Goal: Task Accomplishment & Management: Manage account settings

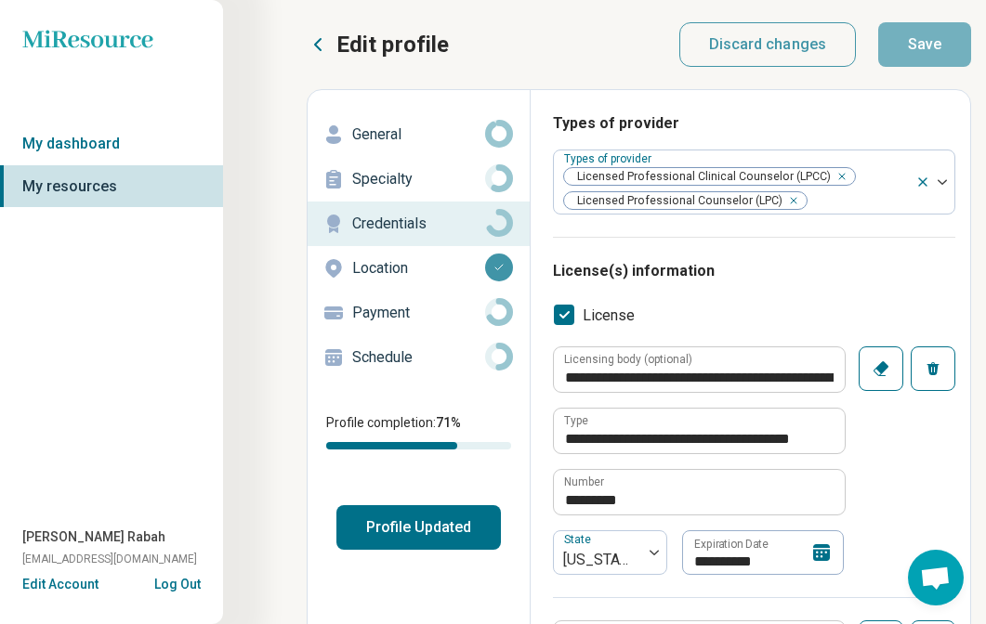
click at [816, 556] on icon at bounding box center [821, 552] width 17 height 17
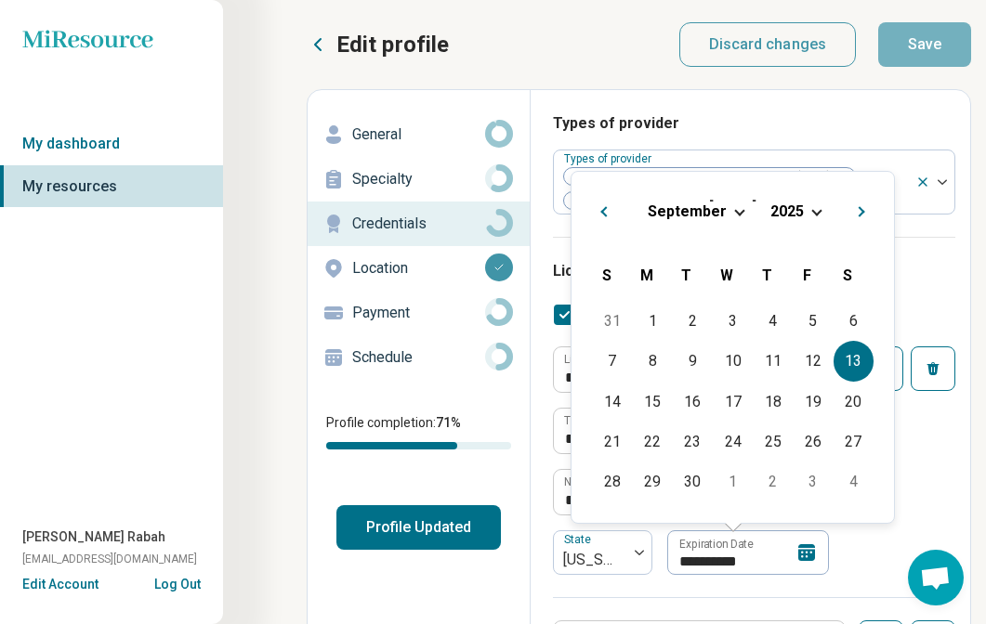
click at [803, 217] on div "[DATE]" at bounding box center [732, 212] width 293 height 20
click at [803, 216] on div "[DATE]" at bounding box center [732, 212] width 293 height 20
click at [806, 211] on div "[DATE]" at bounding box center [732, 212] width 293 height 20
click at [781, 211] on span "2025" at bounding box center [786, 212] width 33 height 18
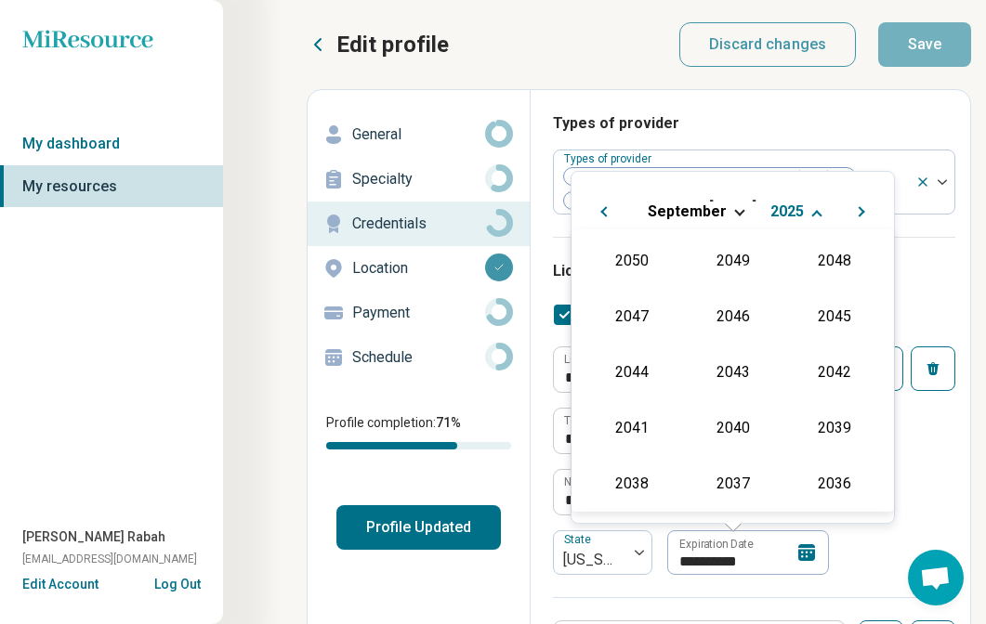
scroll to position [336, 0]
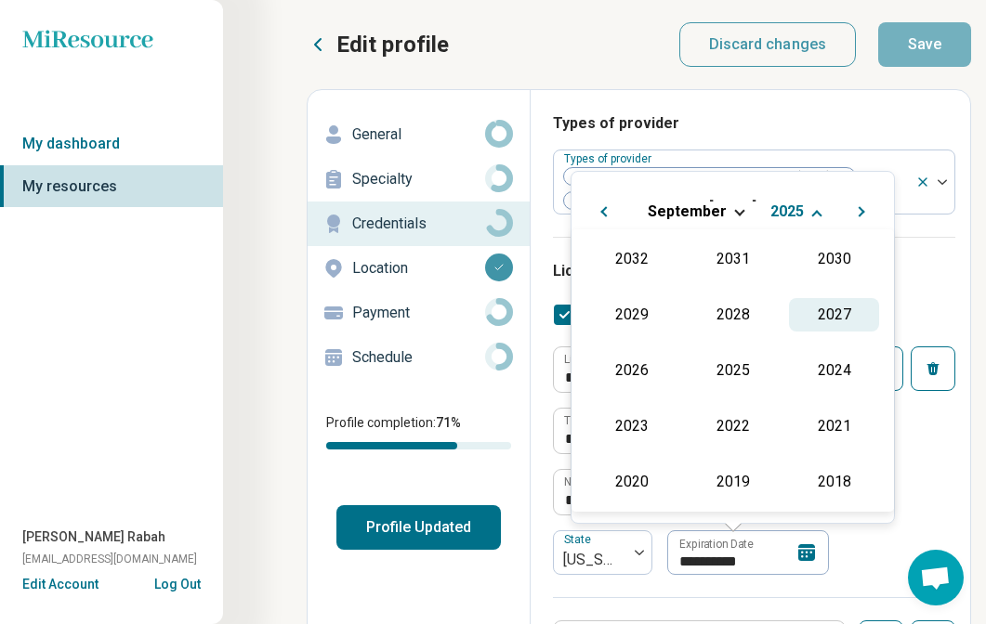
click at [843, 305] on div "2027" at bounding box center [834, 314] width 90 height 33
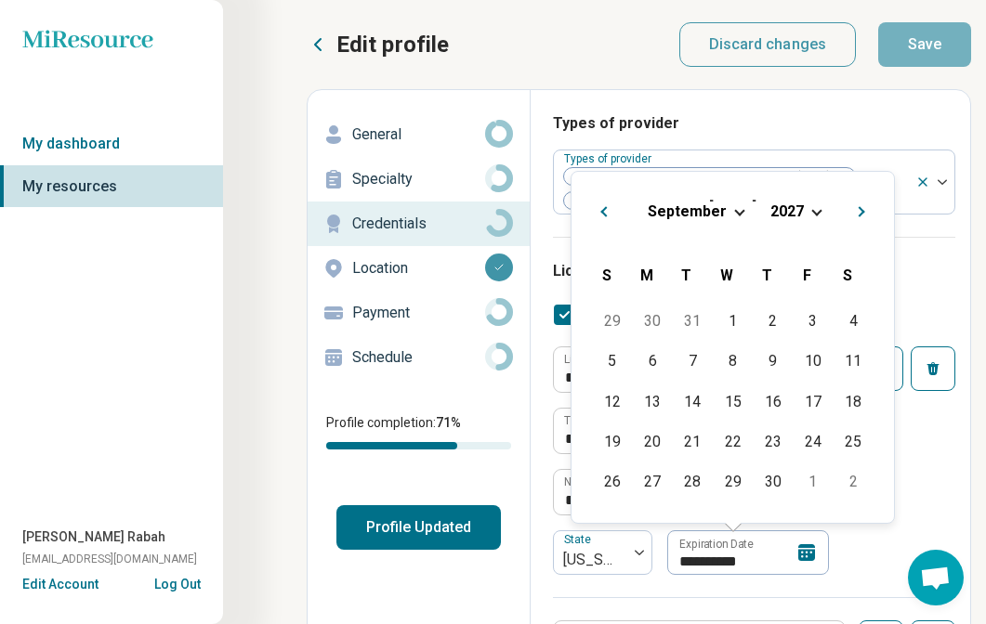
click at [924, 449] on div "**********" at bounding box center [754, 472] width 402 height 251
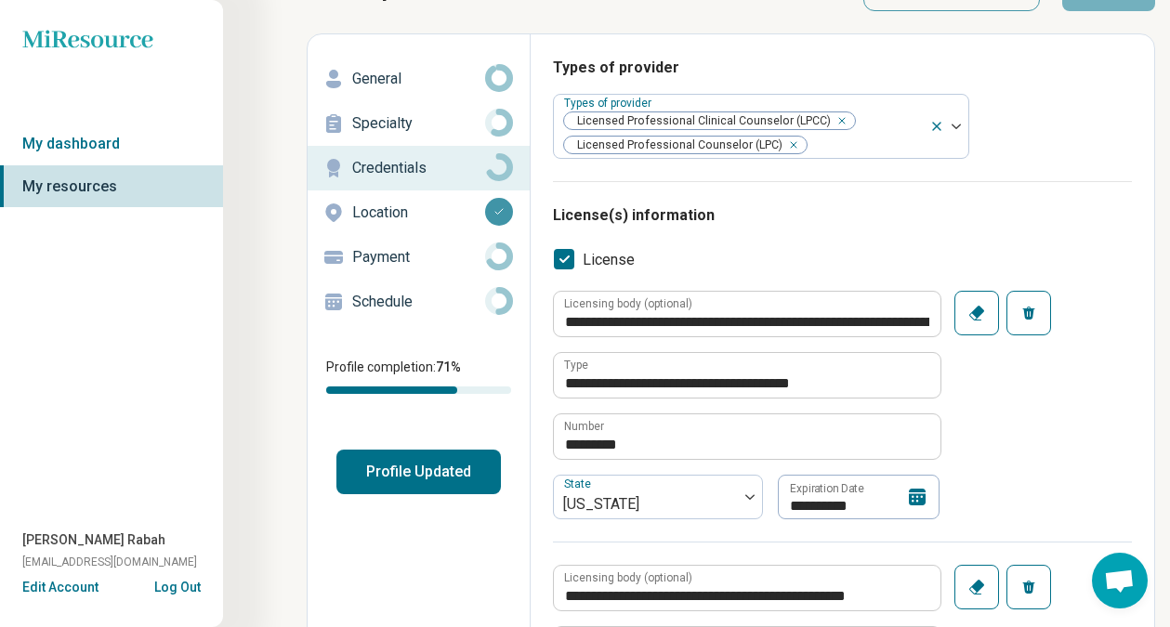
scroll to position [0, 0]
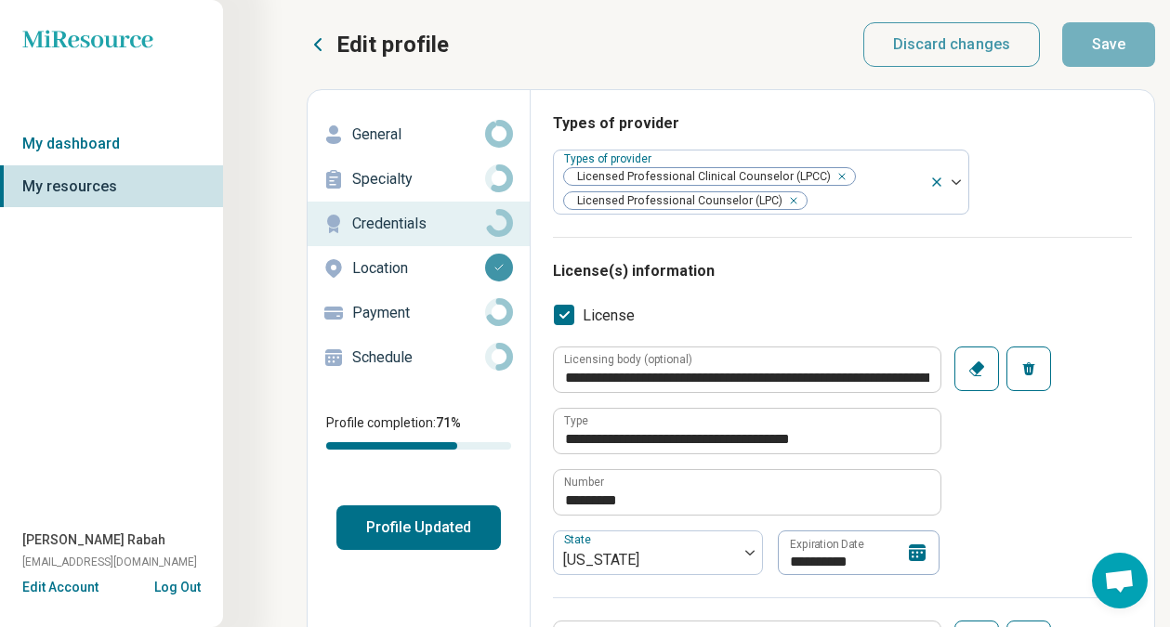
click at [995, 265] on h3 "License(s) information" at bounding box center [842, 271] width 579 height 22
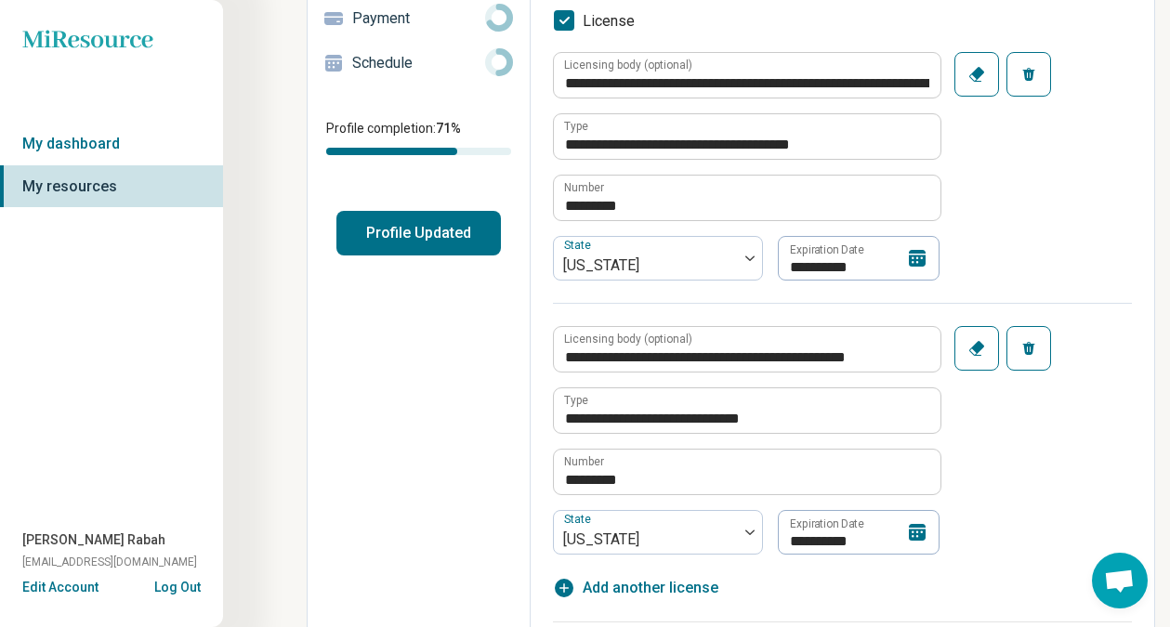
scroll to position [307, 0]
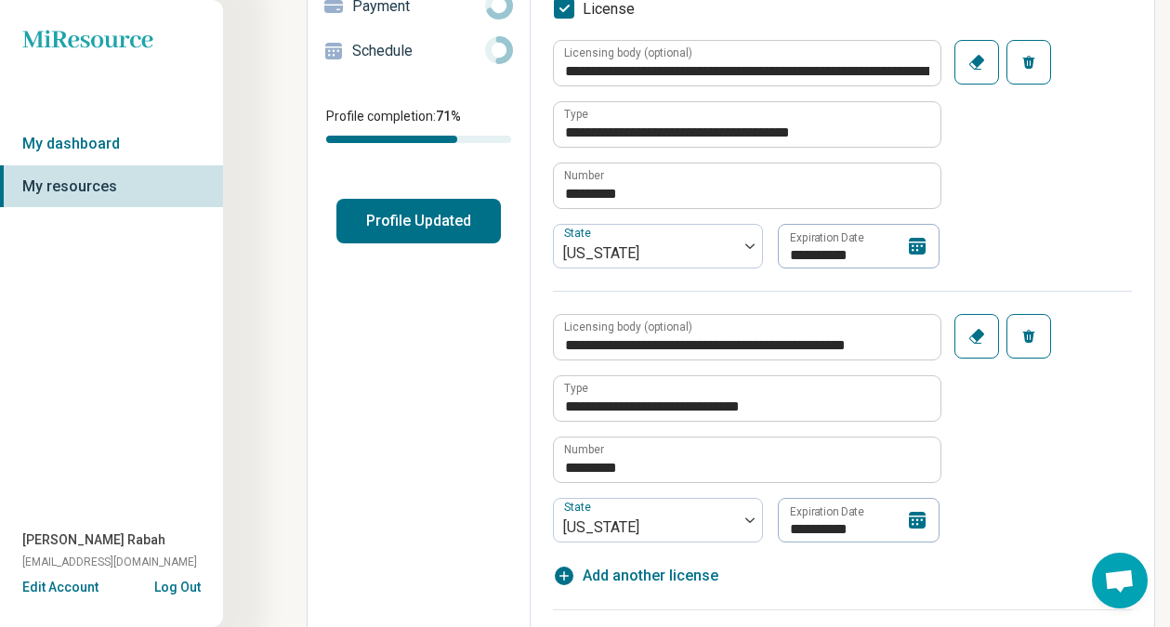
click at [915, 243] on icon at bounding box center [917, 246] width 22 height 22
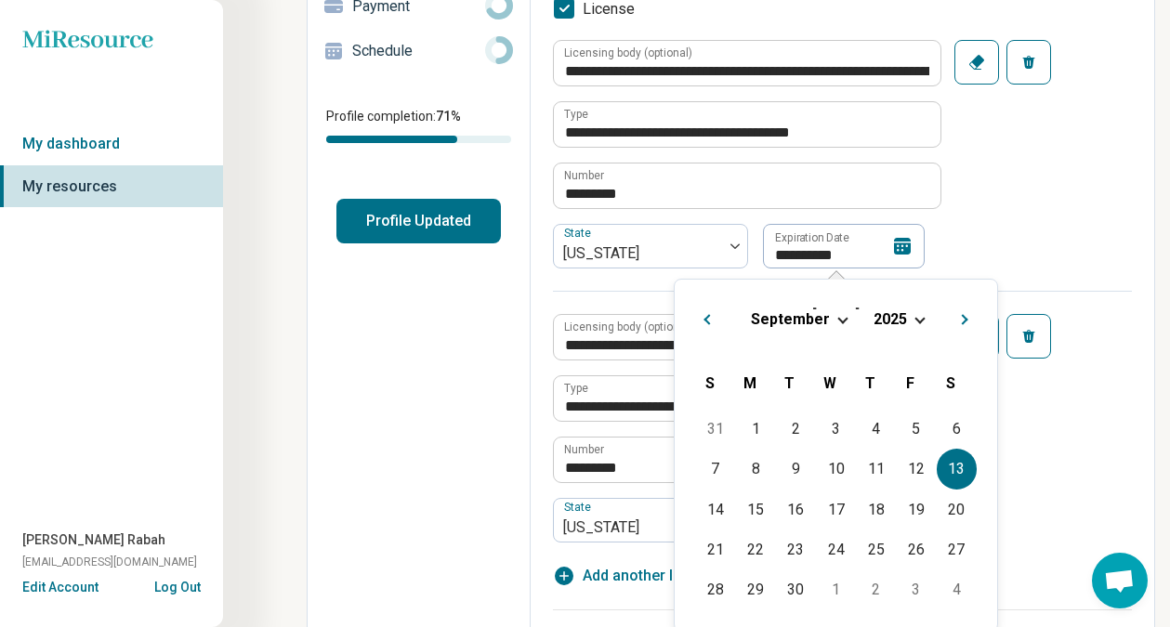
click at [917, 323] on div "[DATE]" at bounding box center [835, 319] width 293 height 20
click at [899, 315] on span "2025" at bounding box center [889, 319] width 33 height 18
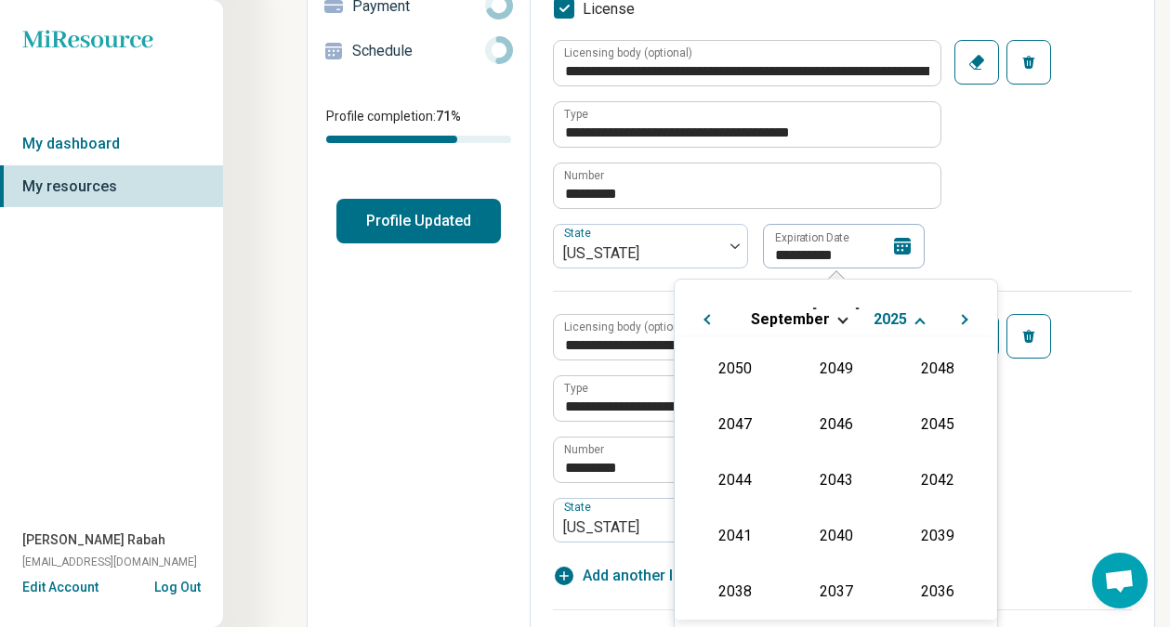
scroll to position [336, 0]
click at [928, 411] on div "2027" at bounding box center [937, 422] width 90 height 33
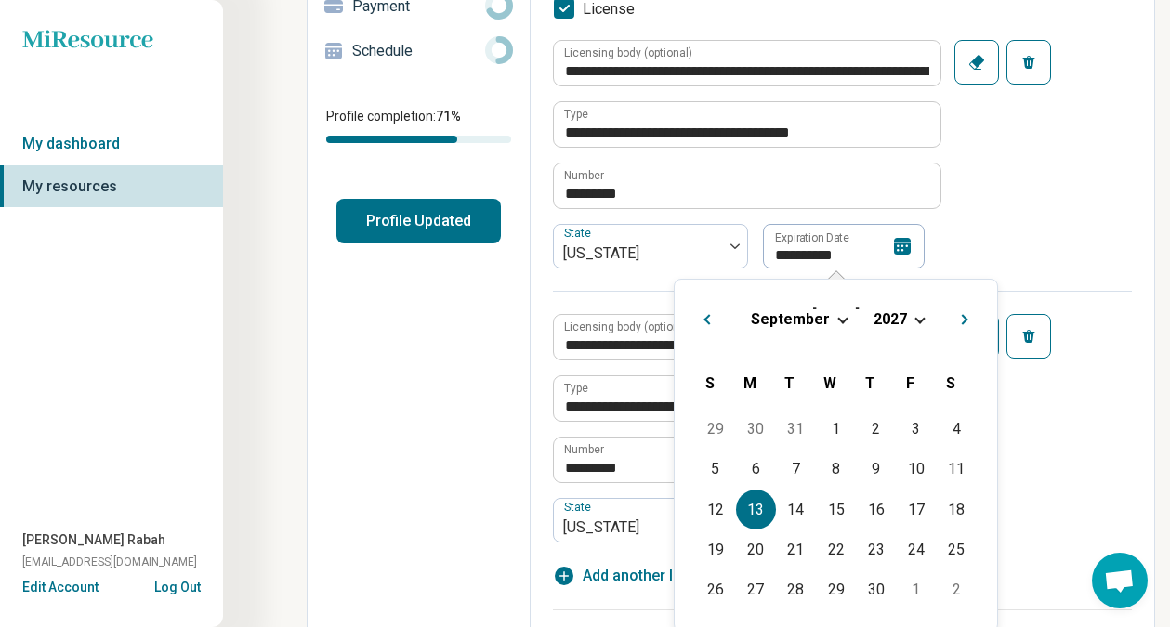
click at [768, 507] on div "13" at bounding box center [756, 510] width 40 height 40
type textarea "*"
type input "**********"
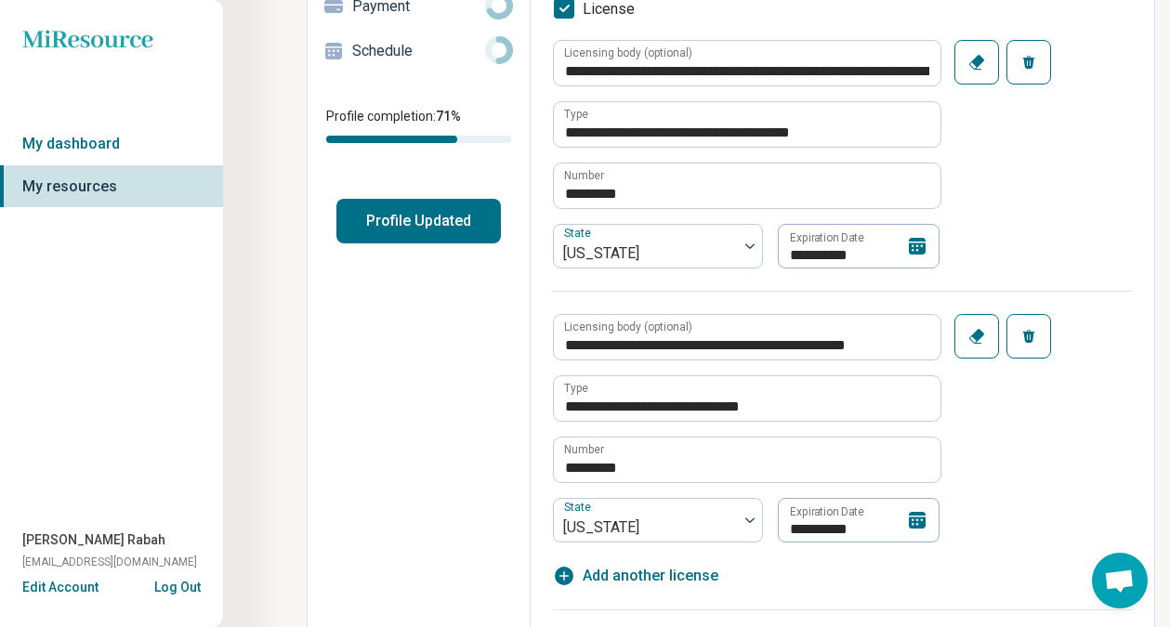
click at [999, 226] on div "**********" at bounding box center [842, 165] width 579 height 251
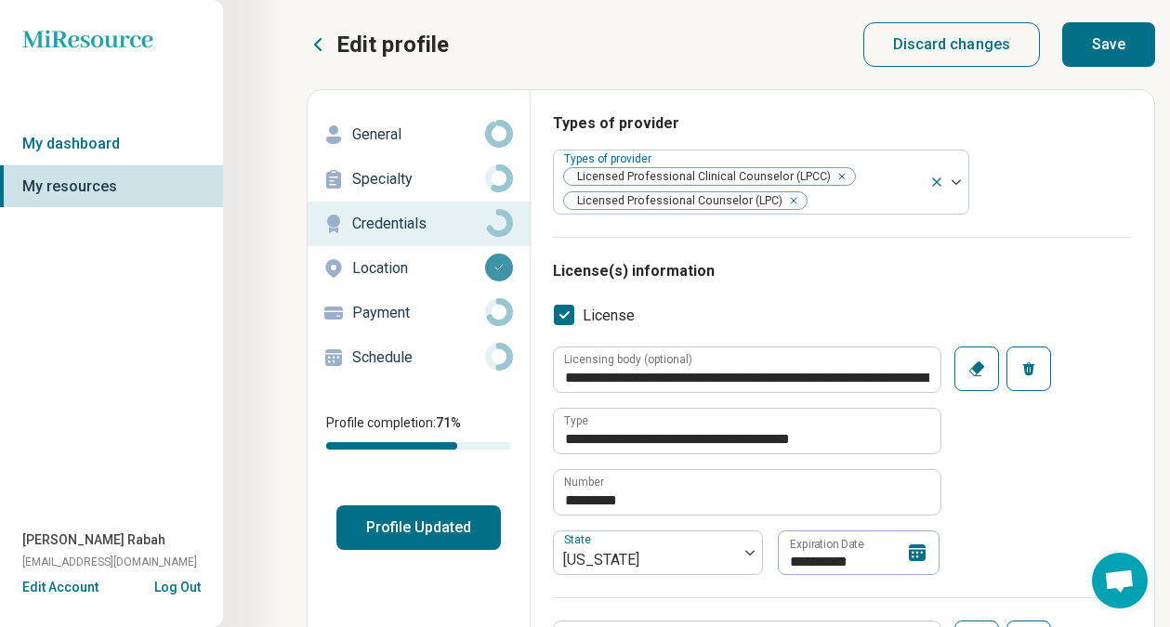
click at [999, 52] on button "Save" at bounding box center [1108, 44] width 93 height 45
type textarea "*"
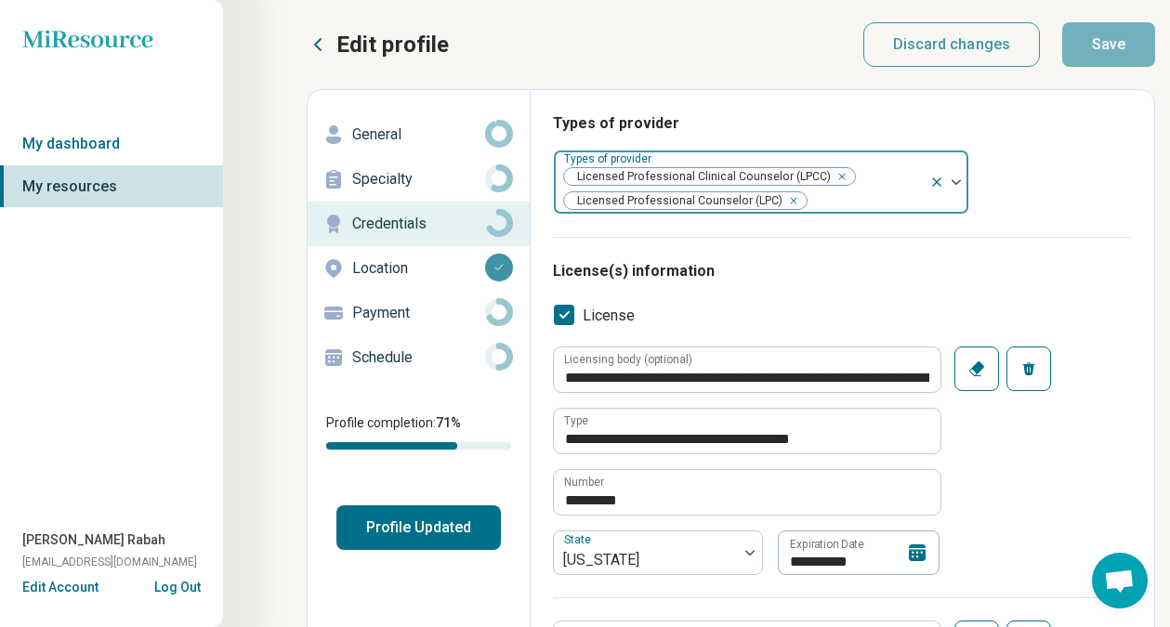
scroll to position [43, 0]
